Goal: Purchase product/service

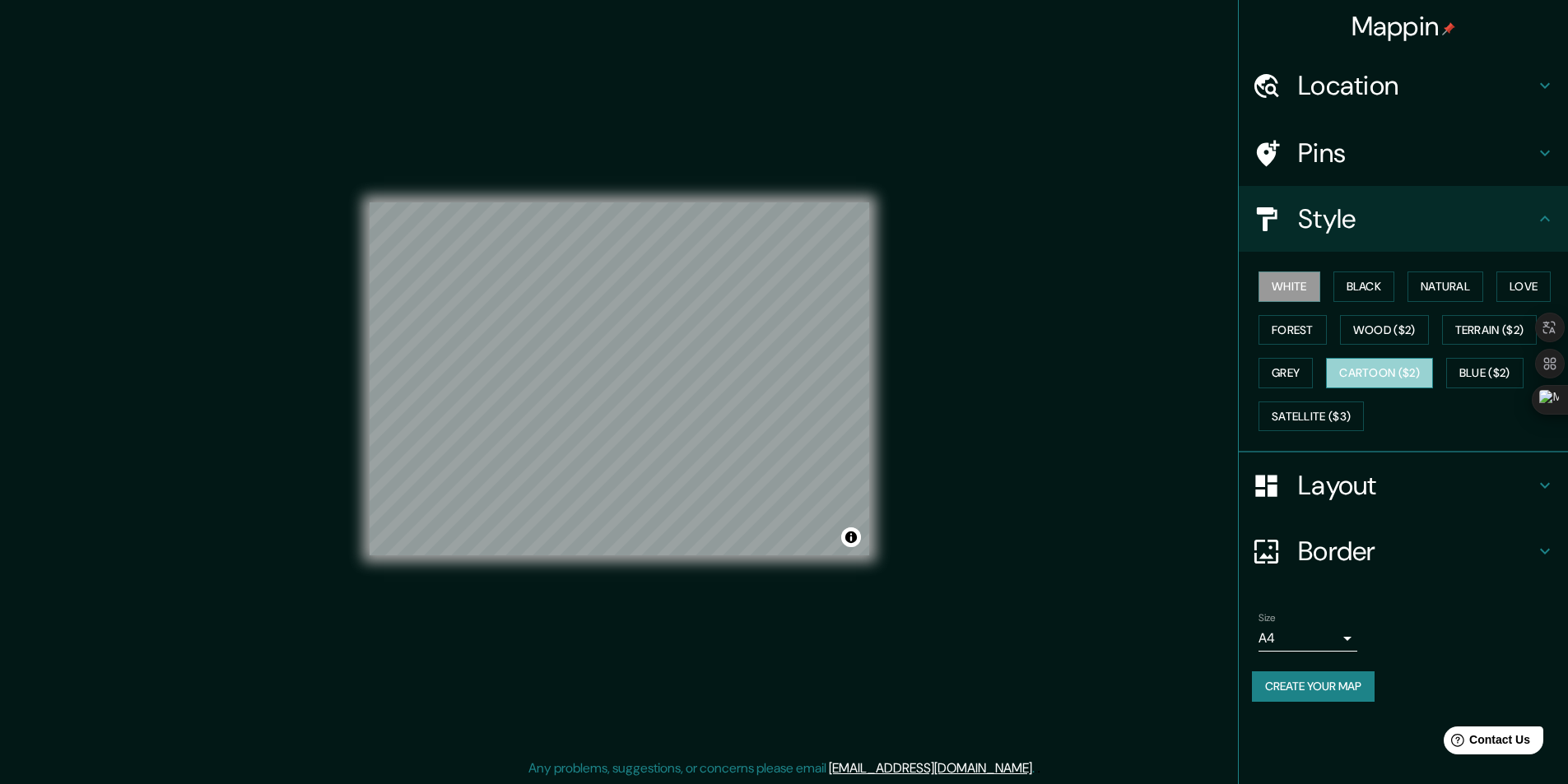
click at [1406, 380] on button "Cartoon ($2)" at bounding box center [1379, 373] width 107 height 30
click at [1394, 322] on button "Wood ($2)" at bounding box center [1384, 330] width 89 height 30
click at [1396, 368] on button "Cartoon ($2)" at bounding box center [1379, 373] width 107 height 30
click at [1381, 287] on button "Black" at bounding box center [1364, 287] width 62 height 30
click at [1319, 331] on button "Forest" at bounding box center [1292, 330] width 68 height 30
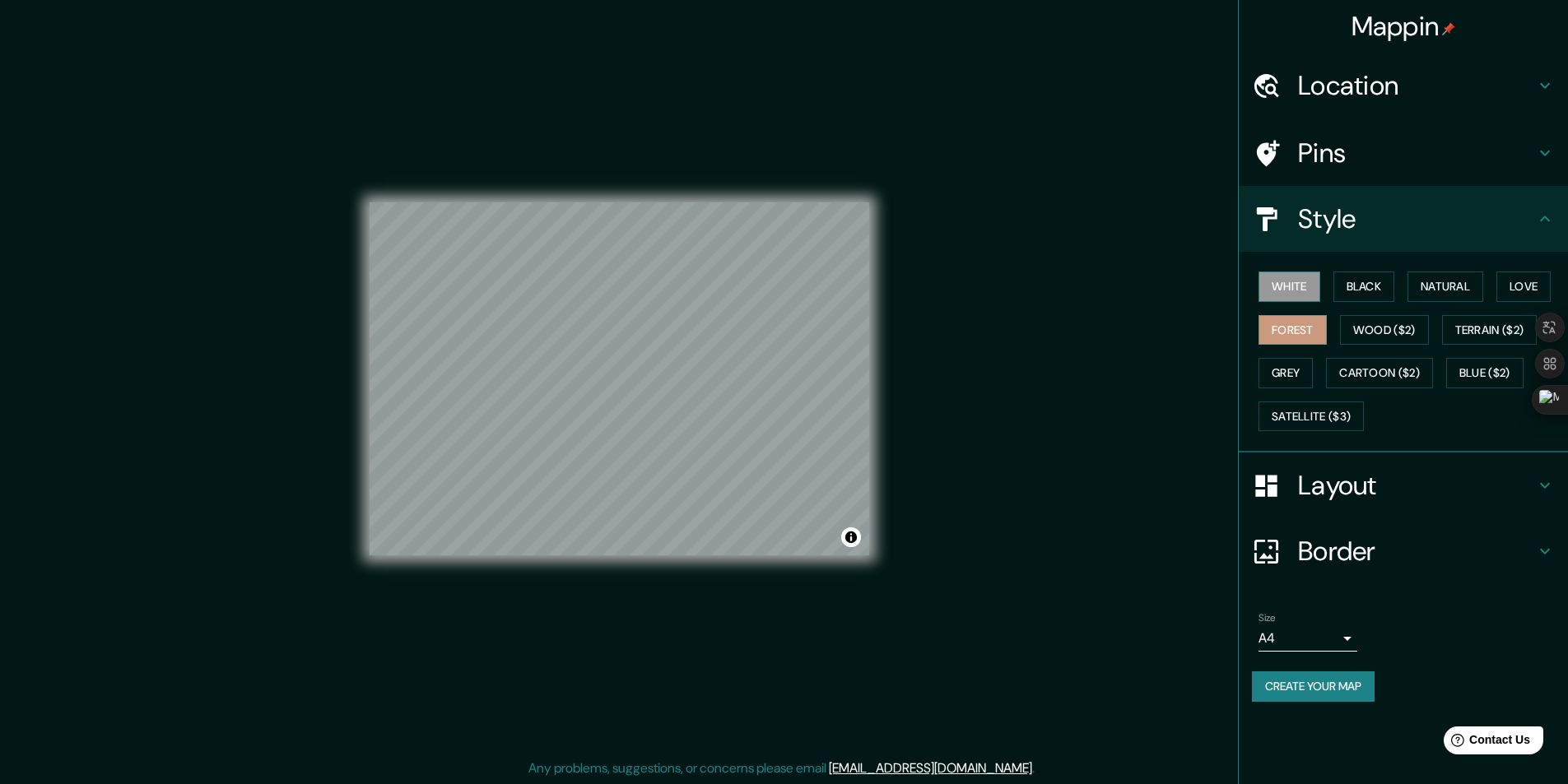
click at [1289, 286] on button "White" at bounding box center [1289, 287] width 62 height 30
click at [1315, 323] on button "Forest" at bounding box center [1292, 330] width 68 height 30
click at [1383, 372] on button "Cartoon ($2)" at bounding box center [1379, 373] width 107 height 30
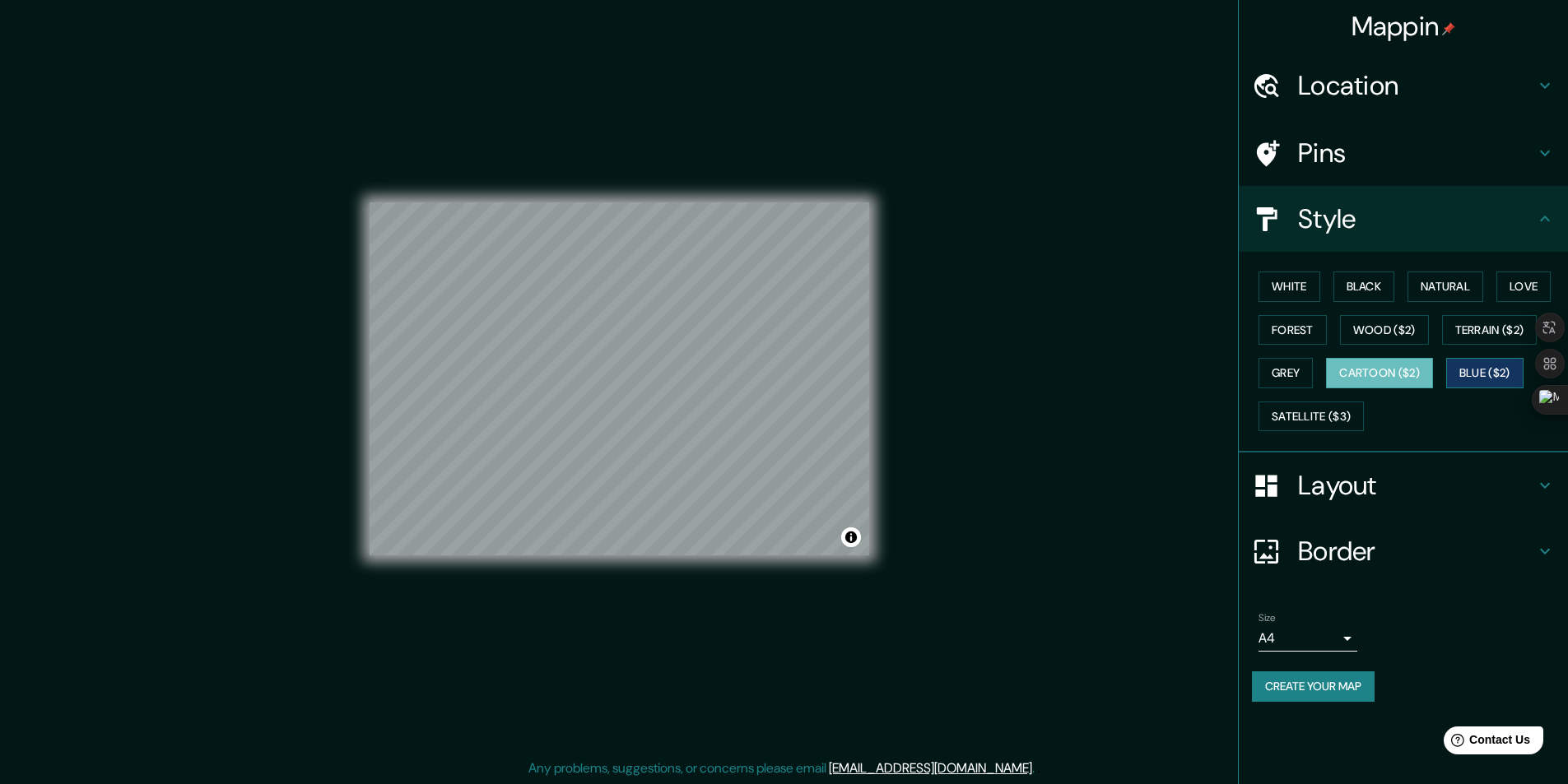
click at [1464, 370] on button "Blue ($2)" at bounding box center [1484, 373] width 77 height 30
click at [1477, 338] on button "Terrain ($2)" at bounding box center [1489, 330] width 95 height 30
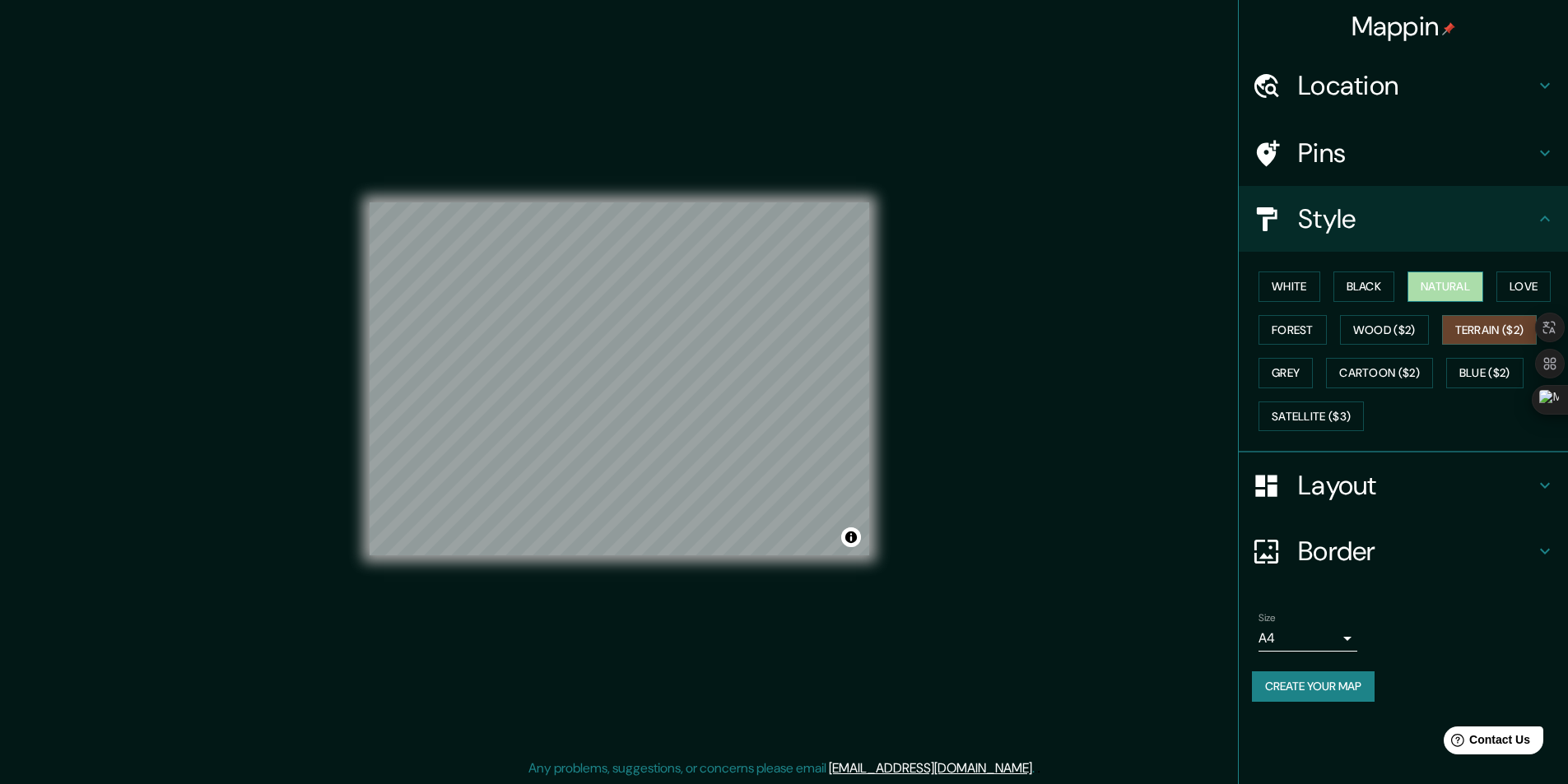
click at [1451, 295] on button "Natural" at bounding box center [1445, 287] width 76 height 30
click at [1366, 338] on button "Wood ($2)" at bounding box center [1384, 330] width 89 height 30
